Goal: Task Accomplishment & Management: Manage account settings

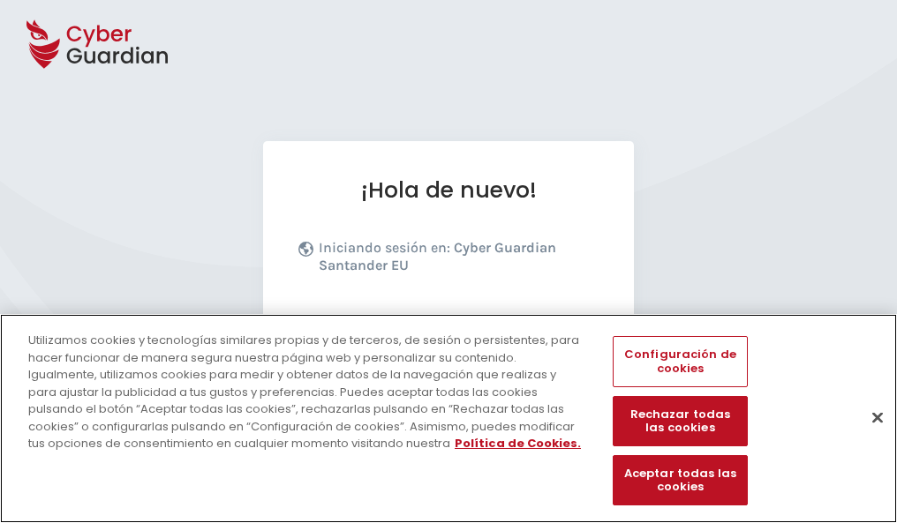
scroll to position [216, 0]
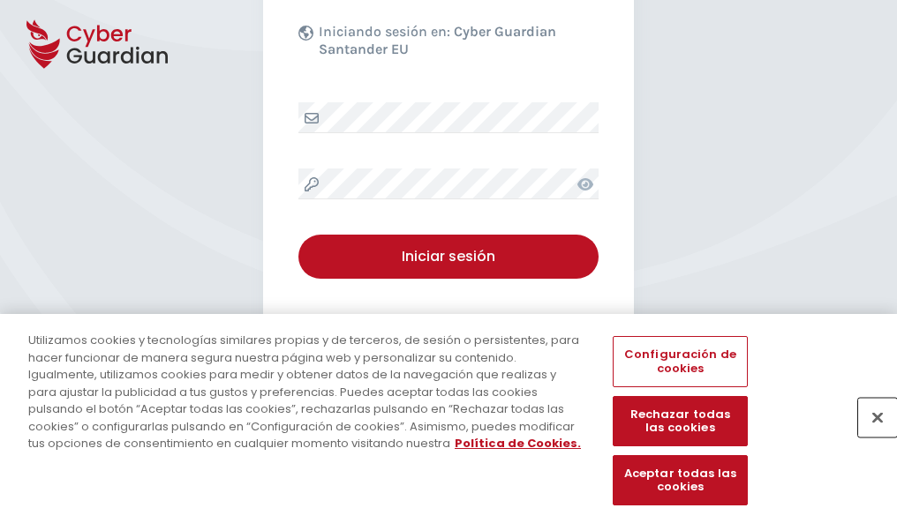
click at [868, 436] on button "Cerrar" at bounding box center [877, 417] width 39 height 39
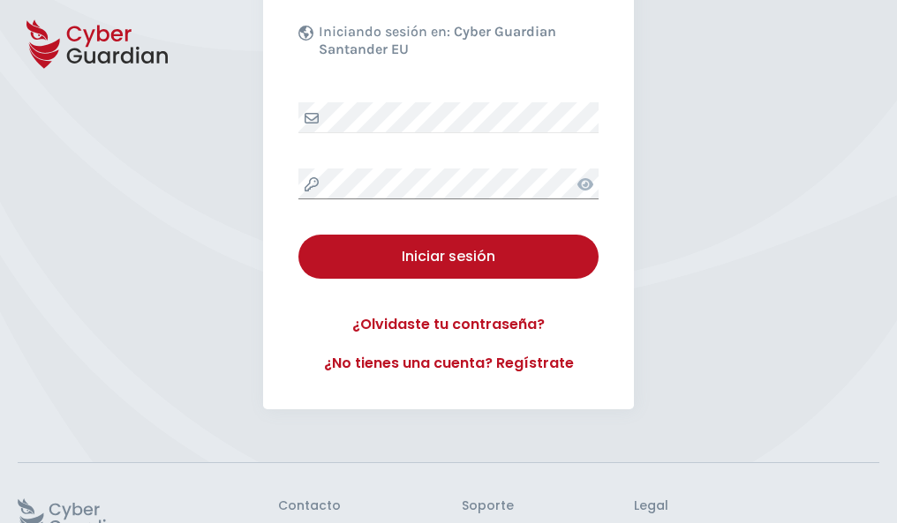
scroll to position [343, 0]
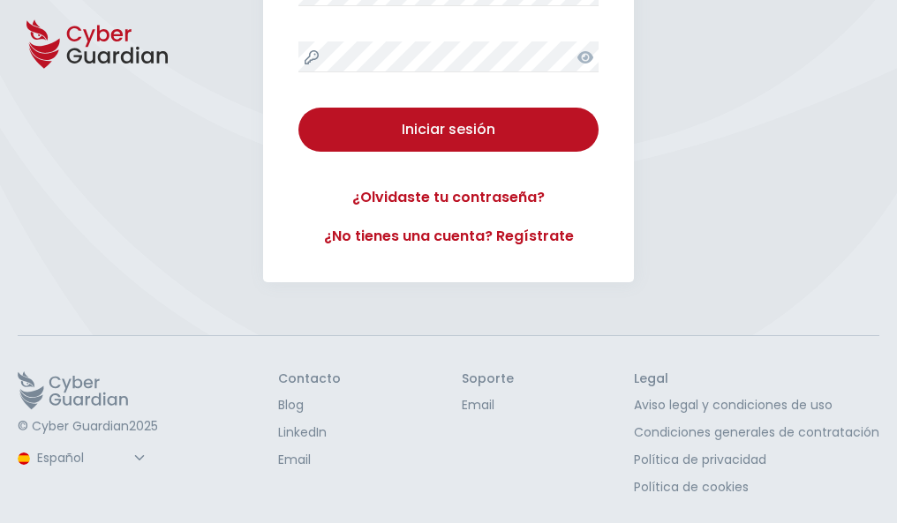
click at [298, 108] on button "Iniciar sesión" at bounding box center [448, 130] width 300 height 44
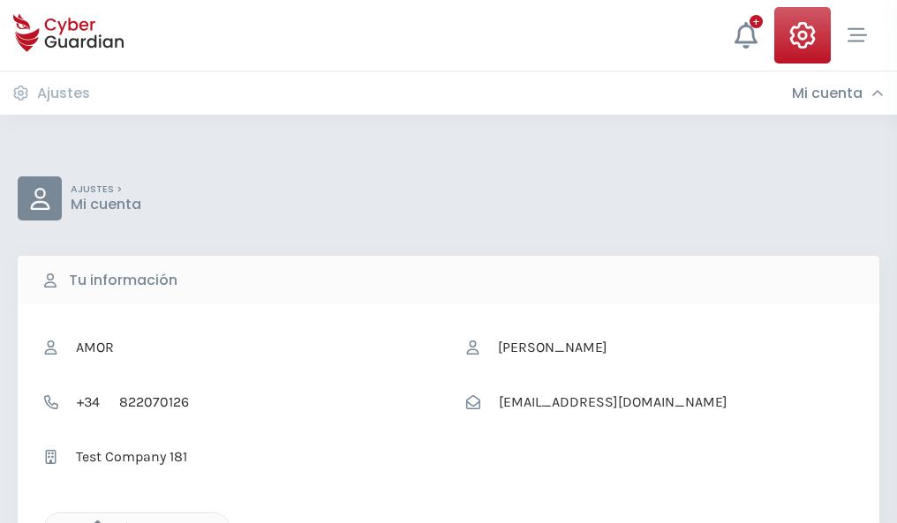
click at [93, 522] on icon "button" at bounding box center [93, 528] width 15 height 15
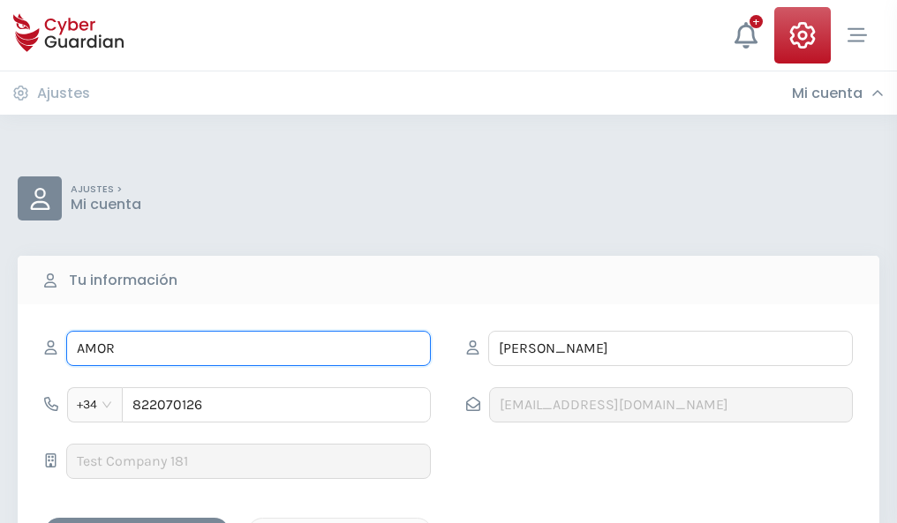
click at [248, 349] on input "AMOR" at bounding box center [248, 348] width 364 height 35
type input "A"
type input "Jenny"
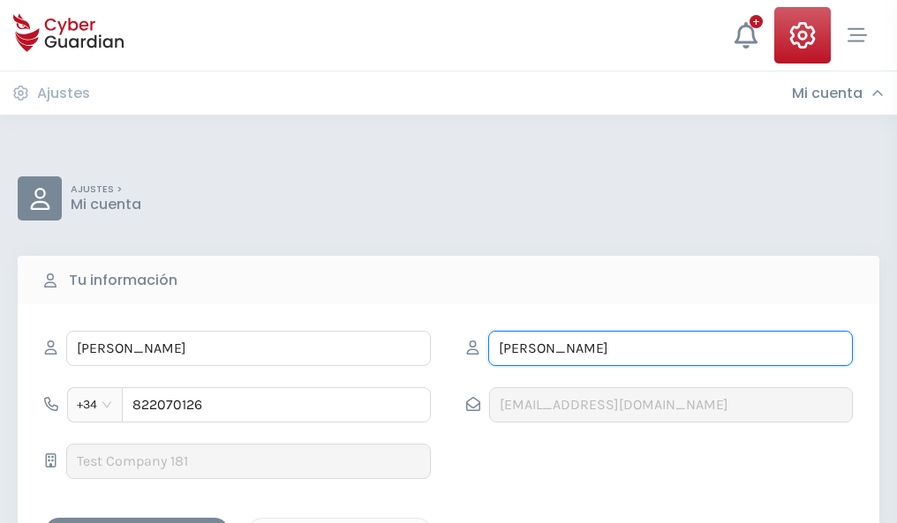
click at [670, 349] on input "FLORES" at bounding box center [670, 348] width 364 height 35
type input "F"
type input "Falcó"
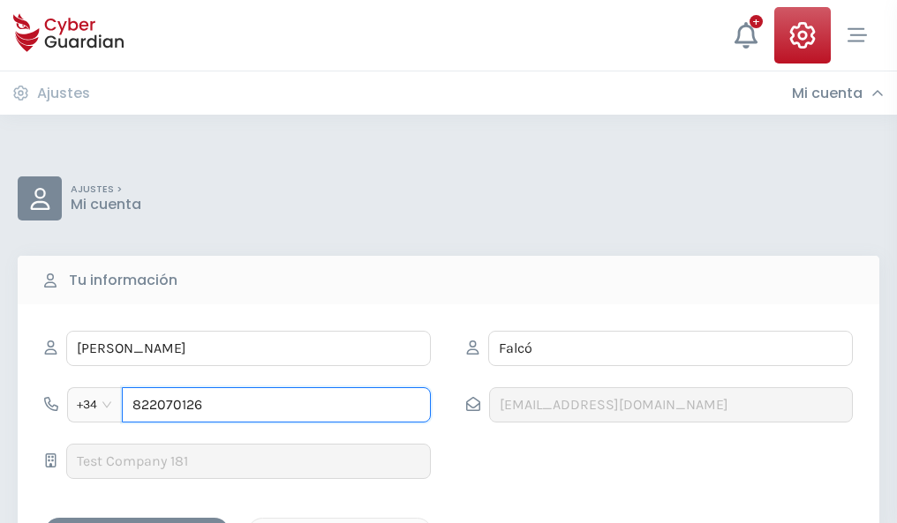
click at [276, 405] on input "822070126" at bounding box center [276, 404] width 309 height 35
type input "8"
type input "924694690"
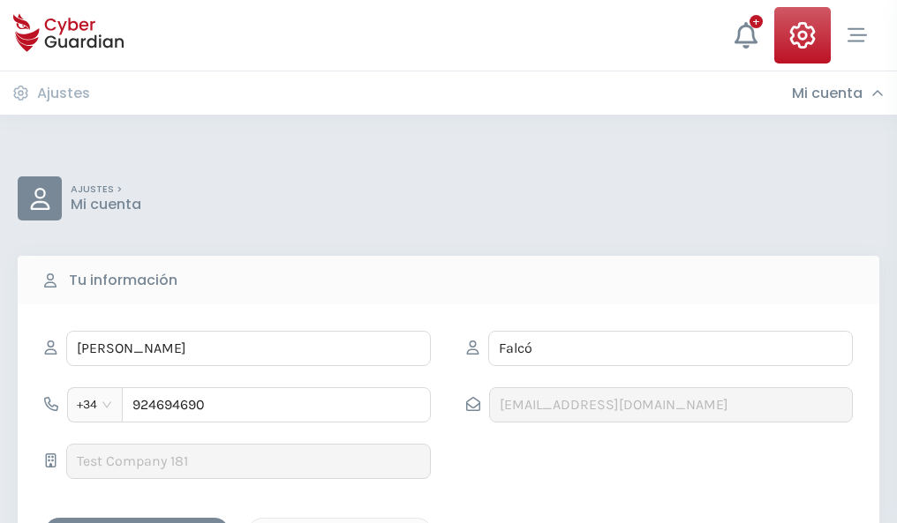
click at [137, 522] on div "Guardar cambios" at bounding box center [136, 533] width 159 height 22
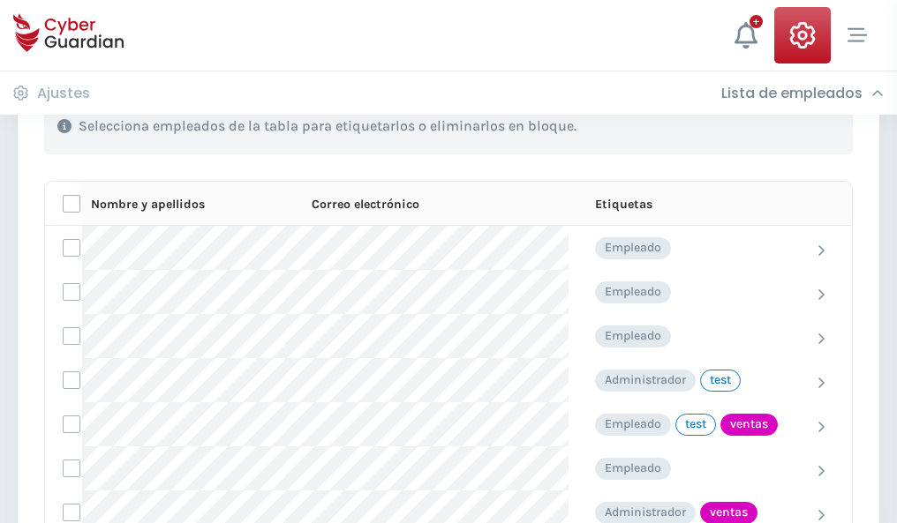
scroll to position [800, 0]
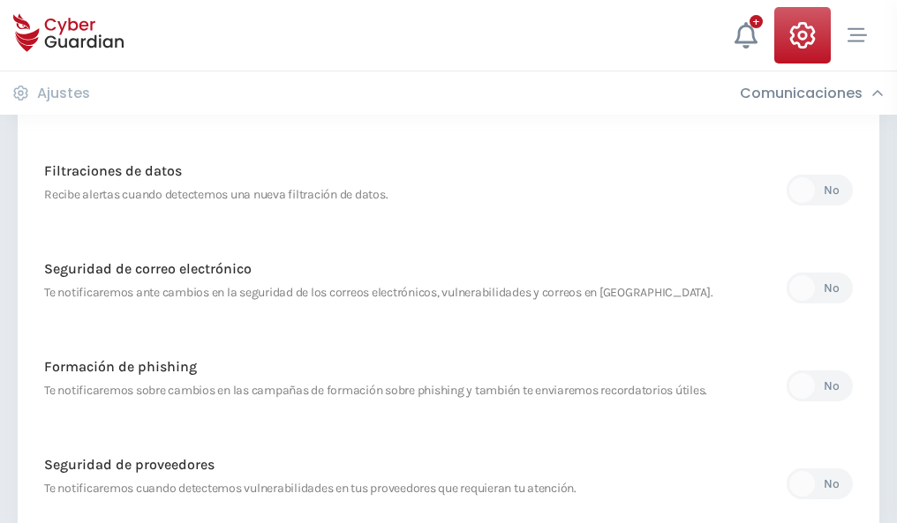
scroll to position [929, 0]
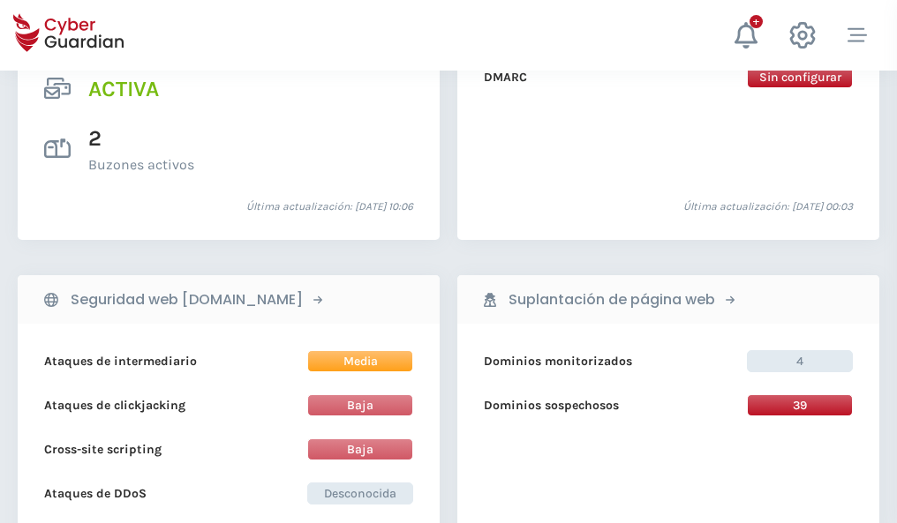
scroll to position [1793, 0]
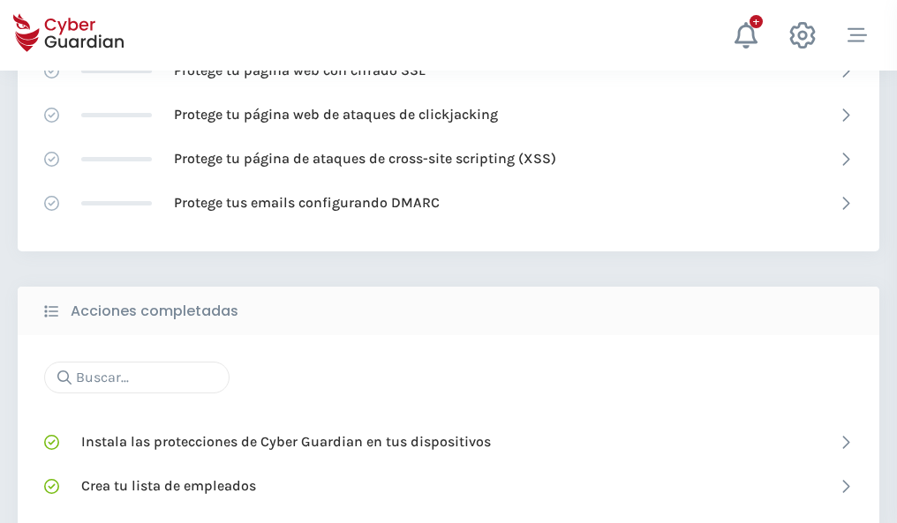
scroll to position [1175, 0]
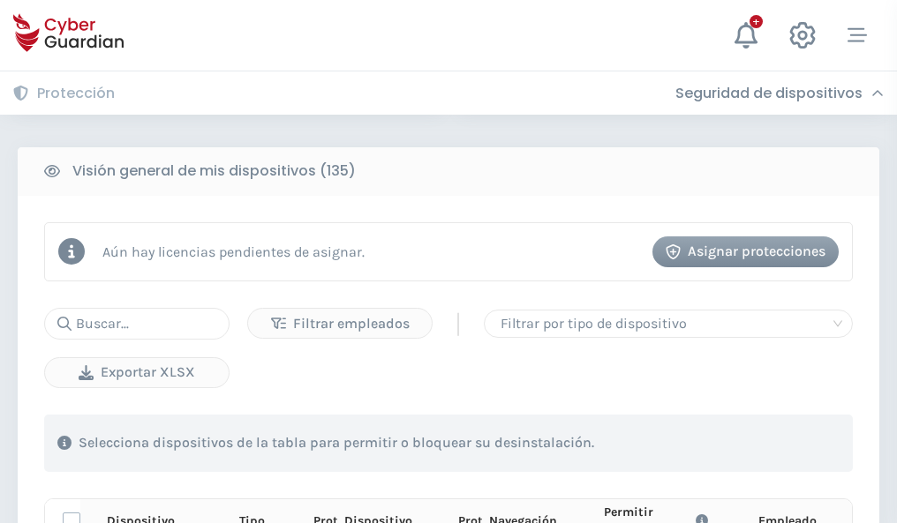
scroll to position [1559, 0]
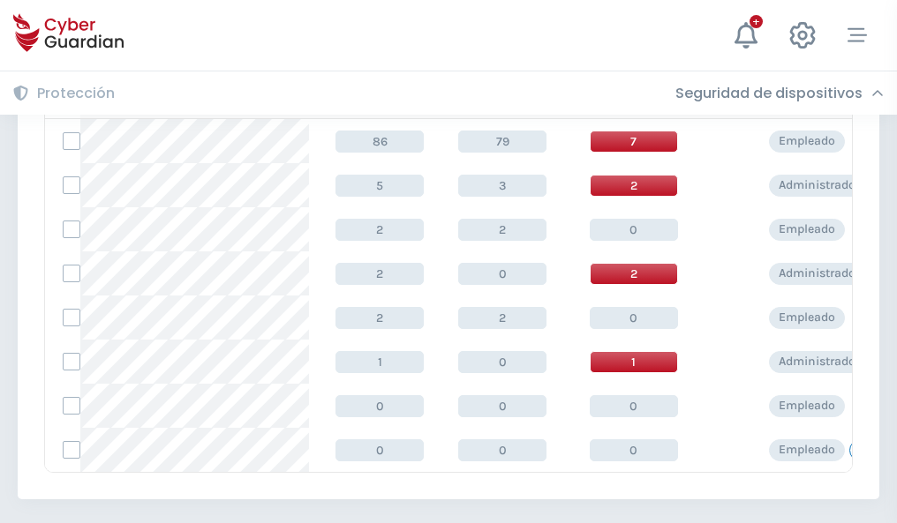
scroll to position [819, 0]
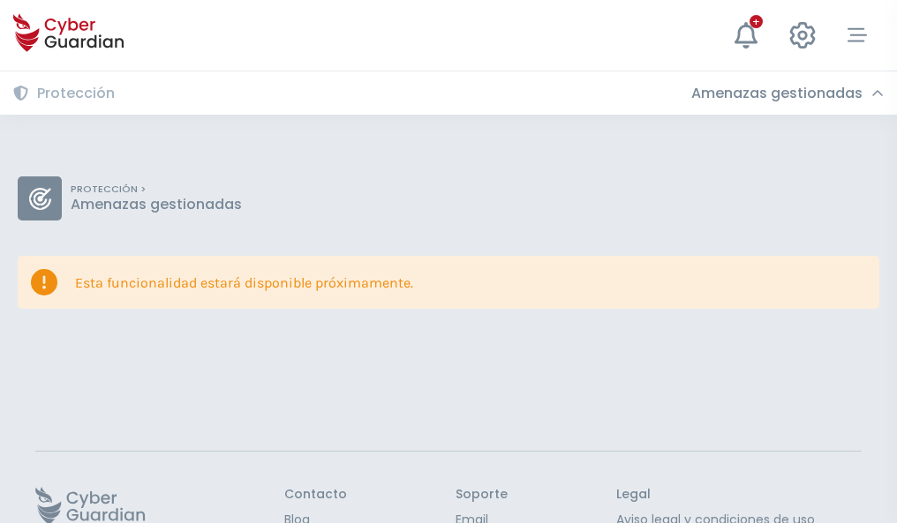
scroll to position [115, 0]
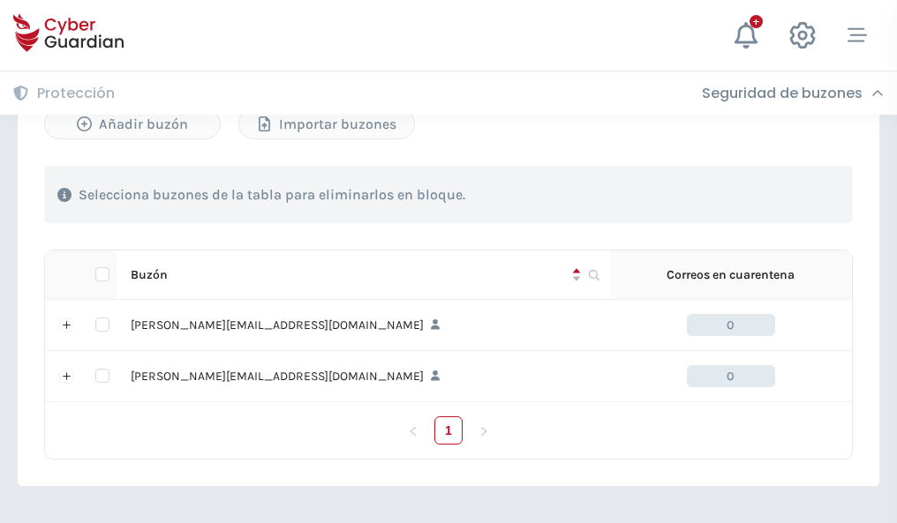
scroll to position [767, 0]
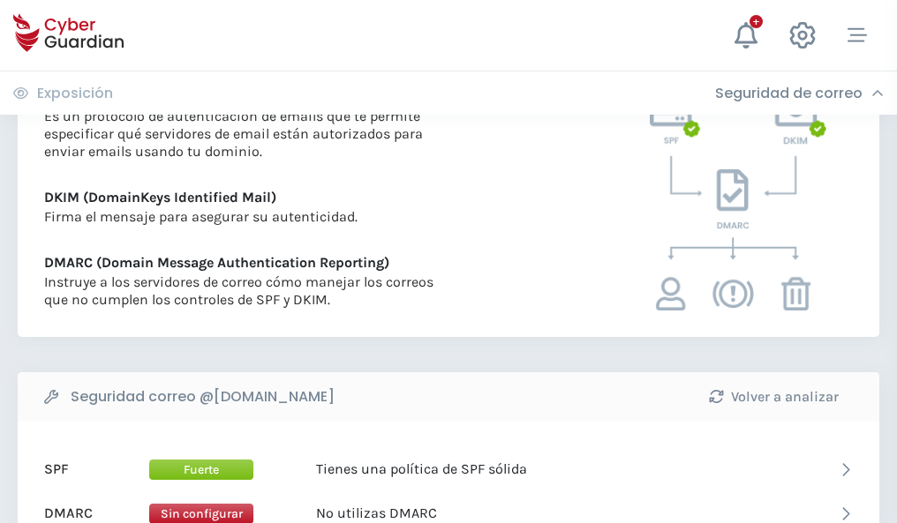
scroll to position [952, 0]
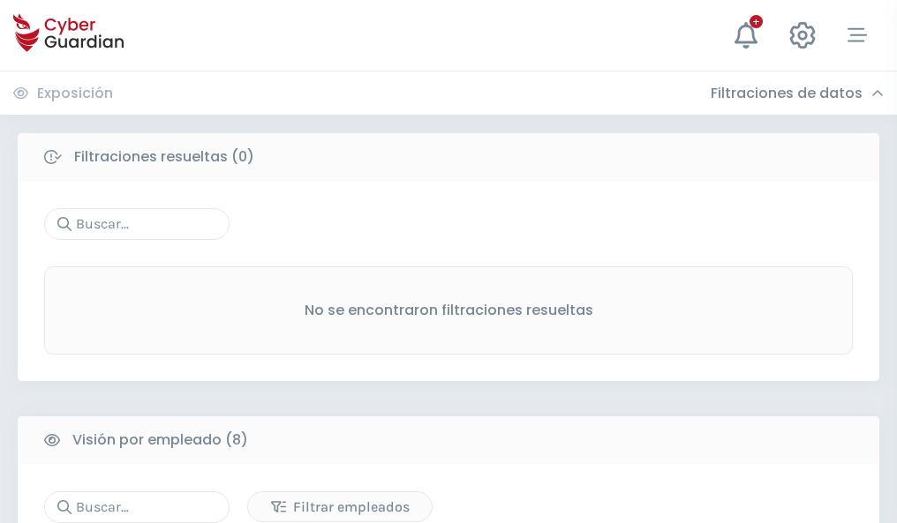
scroll to position [1504, 0]
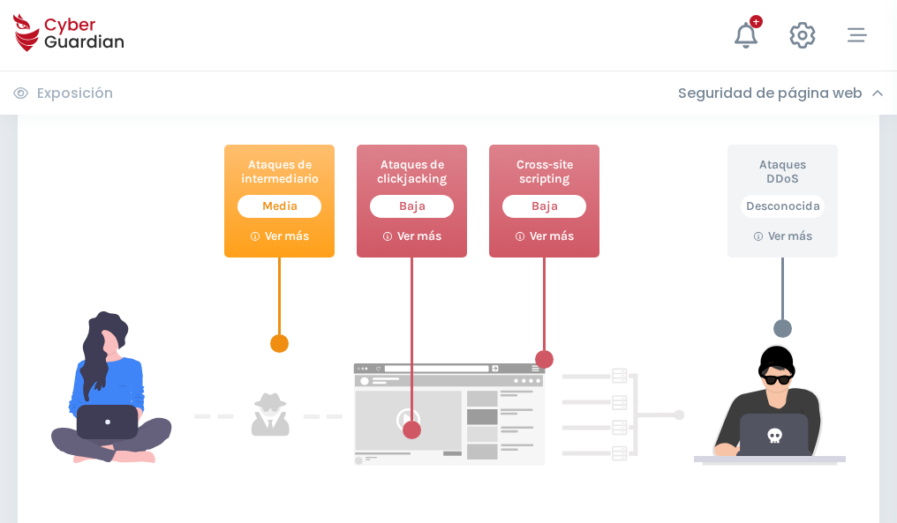
scroll to position [961, 0]
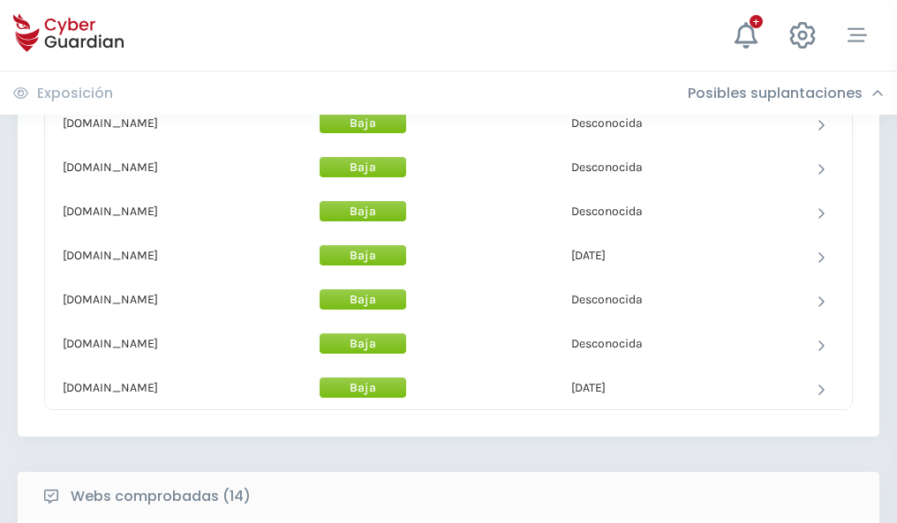
scroll to position [1721, 0]
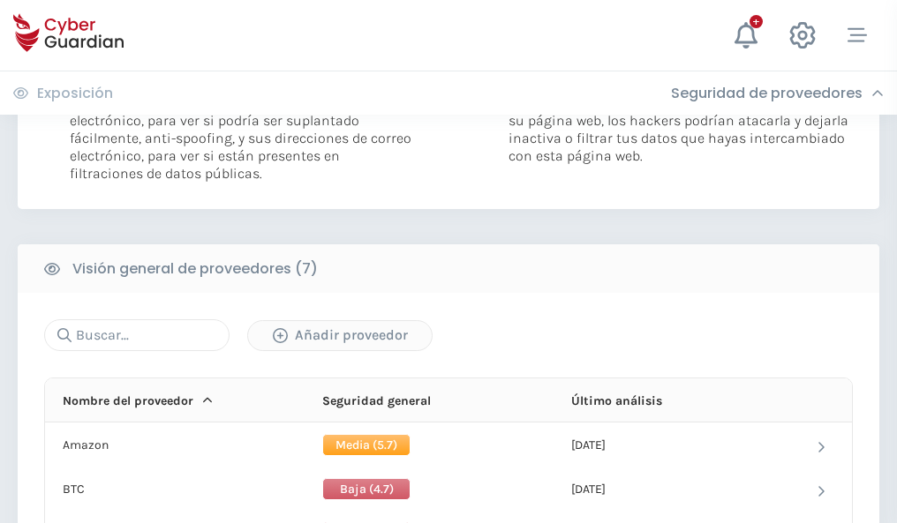
scroll to position [1182, 0]
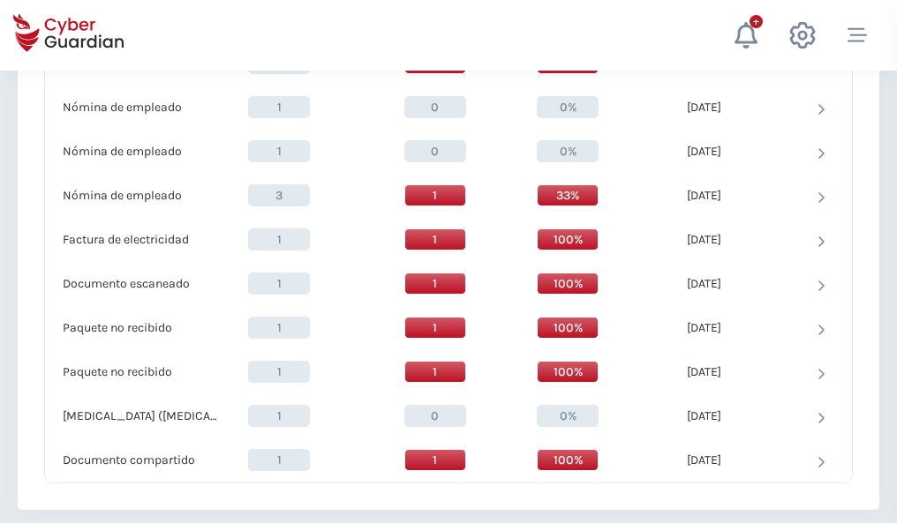
scroll to position [1829, 0]
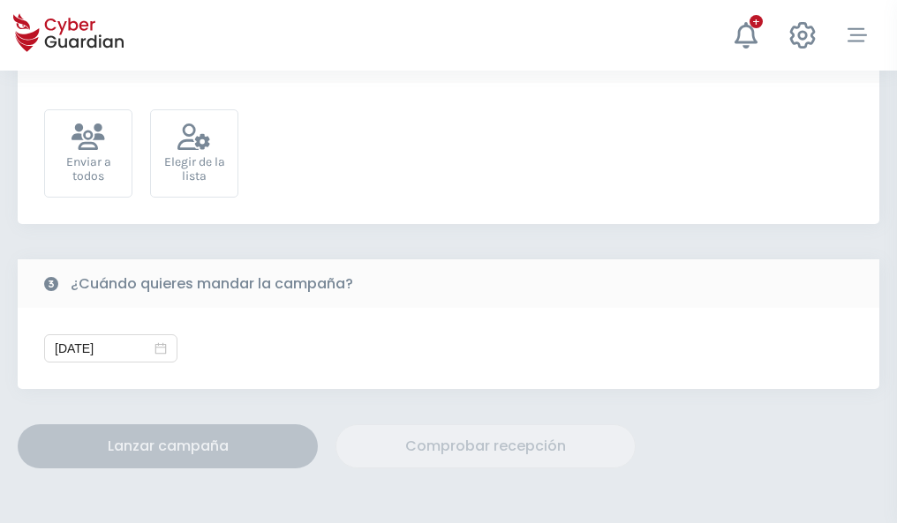
scroll to position [646, 0]
